Goal: Task Accomplishment & Management: Manage account settings

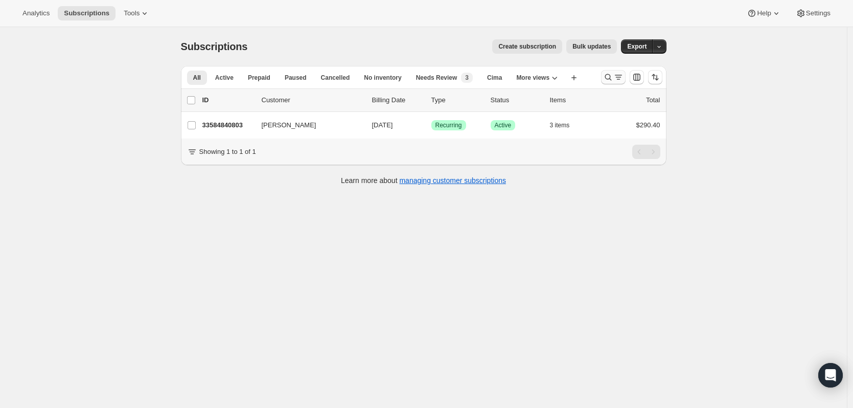
click at [605, 74] on icon "Search and filter results" at bounding box center [608, 77] width 10 height 10
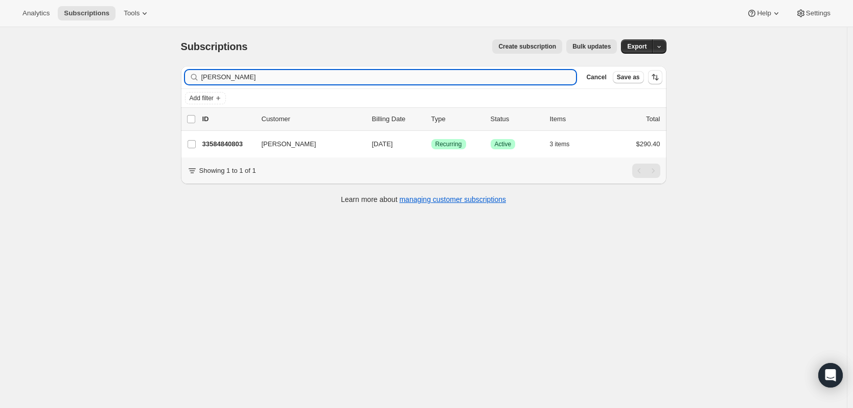
click at [385, 77] on input "[PERSON_NAME]" at bounding box center [388, 77] width 375 height 14
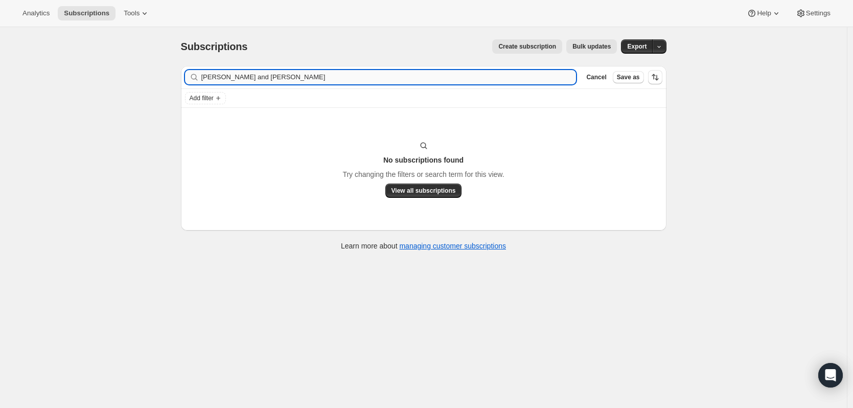
click at [331, 81] on input "[PERSON_NAME] and [PERSON_NAME]" at bounding box center [388, 77] width 375 height 14
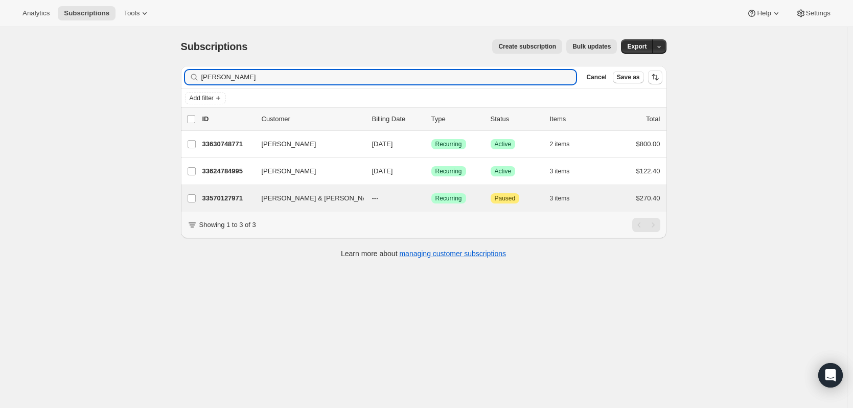
type input "[PERSON_NAME]"
click at [306, 191] on div "[PERSON_NAME] & [PERSON_NAME] 33570127971 [PERSON_NAME] & [PERSON_NAME] --- Suc…" at bounding box center [423, 198] width 485 height 27
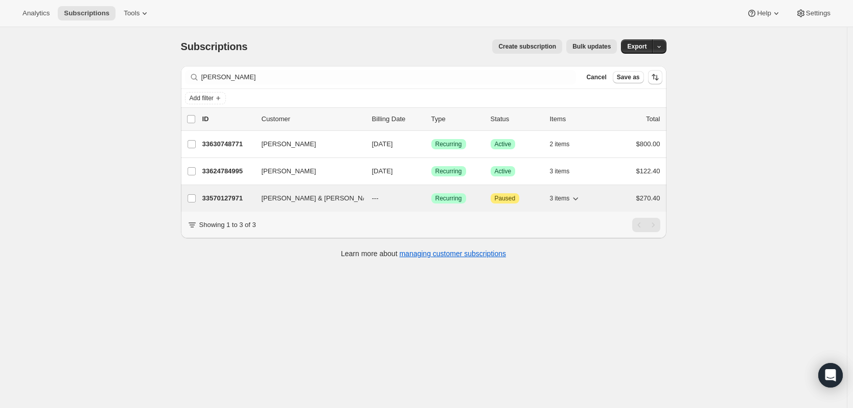
click at [314, 202] on span "[PERSON_NAME] & [PERSON_NAME]" at bounding box center [321, 198] width 118 height 10
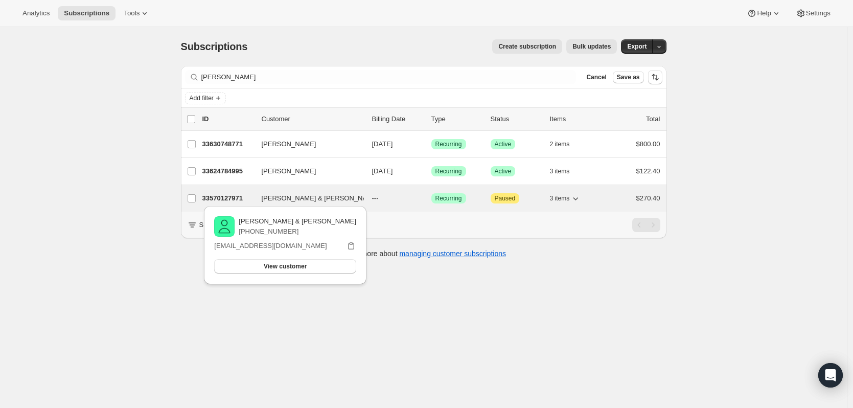
click at [227, 197] on p "33570127971" at bounding box center [227, 198] width 51 height 10
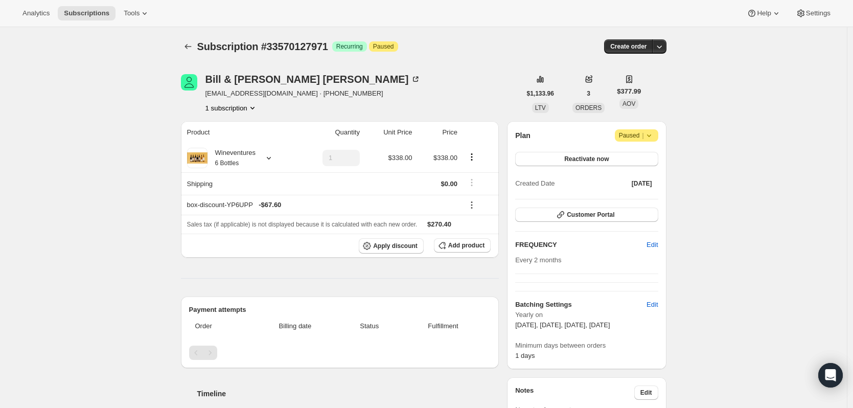
click at [655, 143] on div "Plan Attention Paused | Reactivate now Created Date [DATE]" at bounding box center [586, 159] width 143 height 61
click at [650, 132] on icon at bounding box center [649, 135] width 10 height 10
click at [624, 138] on span "Paused |" at bounding box center [636, 135] width 35 height 10
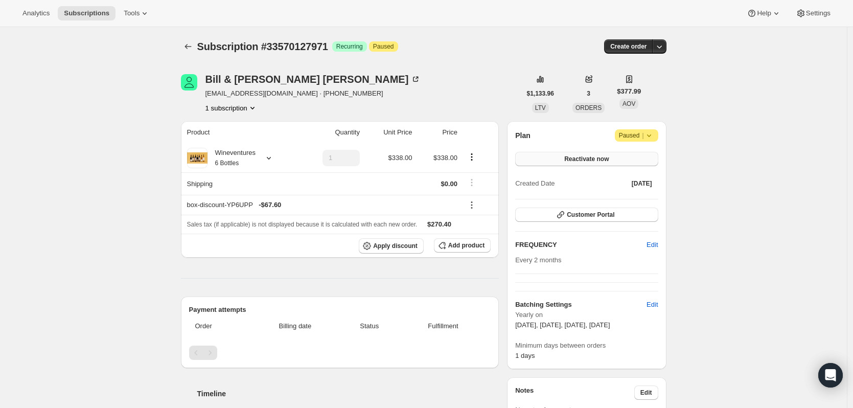
click at [574, 161] on span "Reactivate now" at bounding box center [586, 159] width 44 height 8
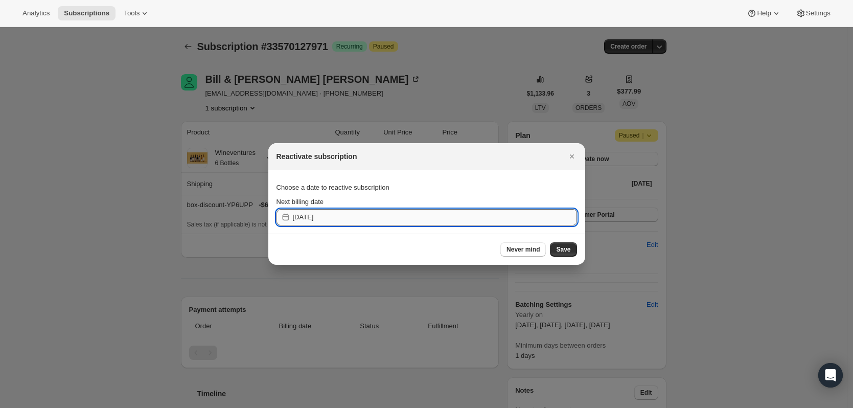
click at [332, 217] on input "[DATE]" at bounding box center [435, 217] width 284 height 16
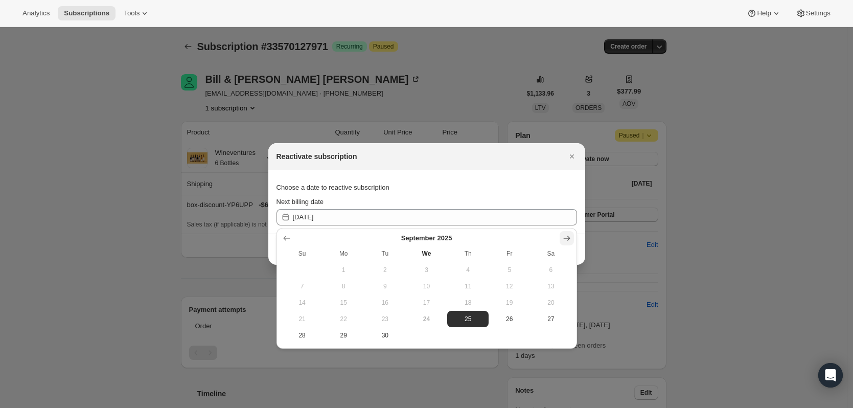
click at [568, 240] on icon "Show next month, October 2025" at bounding box center [566, 238] width 7 height 5
click at [563, 237] on icon "Show next month, November 2025" at bounding box center [566, 238] width 10 height 10
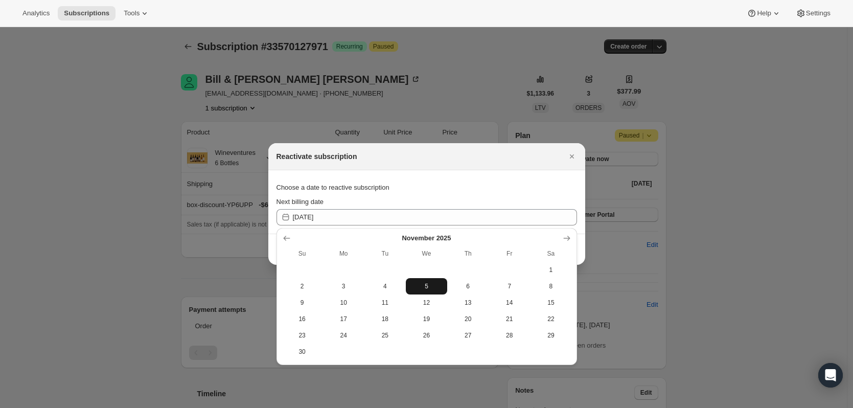
click at [433, 287] on span "5" at bounding box center [426, 286] width 33 height 8
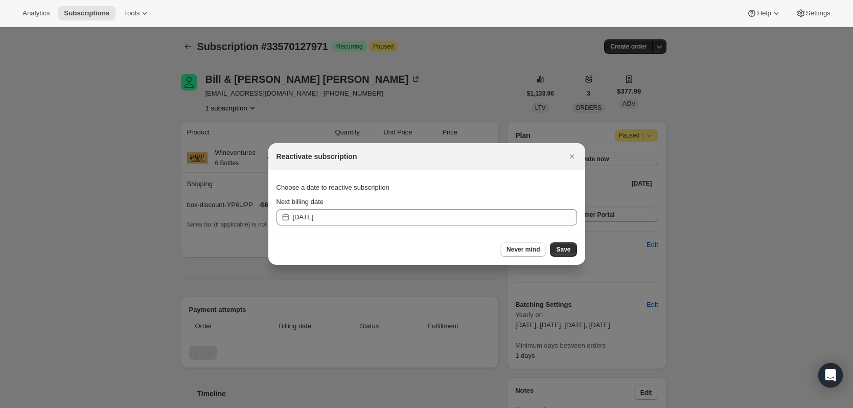
type input "[DATE]"
click at [564, 254] on button "Save" at bounding box center [563, 249] width 27 height 14
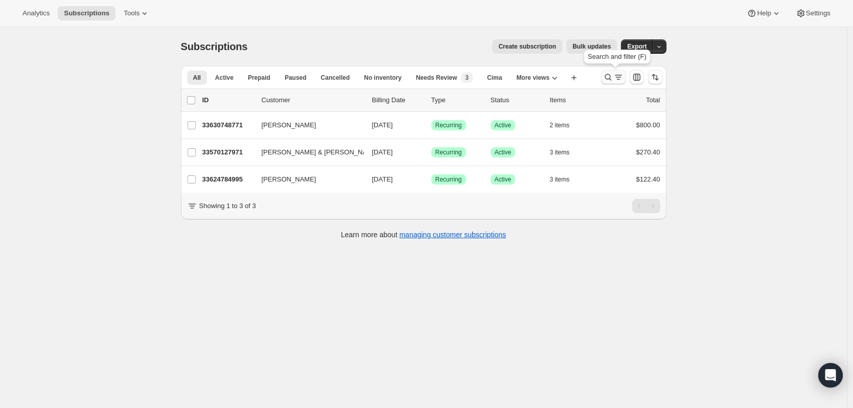
drag, startPoint x: 616, startPoint y: 77, endPoint x: 614, endPoint y: 70, distance: 6.8
click at [614, 70] on button "Search and filter results" at bounding box center [613, 77] width 25 height 14
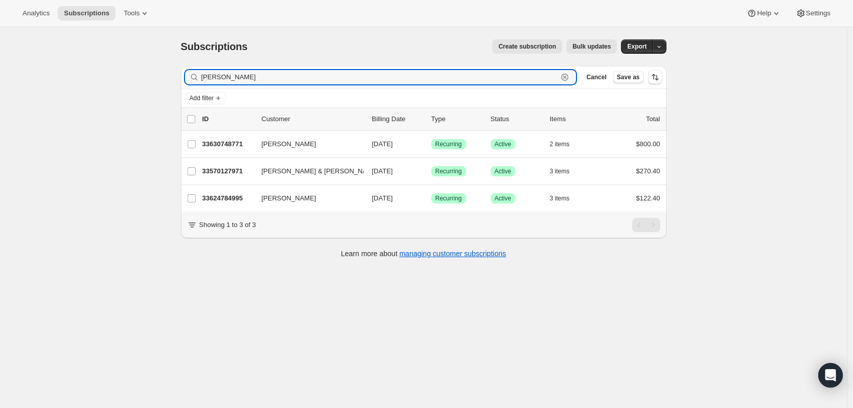
click at [567, 77] on icon "button" at bounding box center [565, 78] width 4 height 4
